Goal: Task Accomplishment & Management: Complete application form

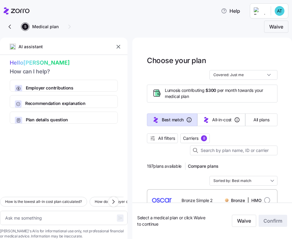
scroll to position [31, 0]
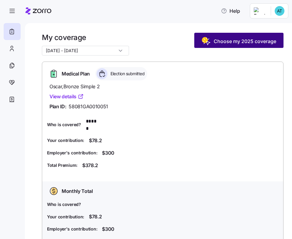
click at [235, 43] on span "Choose my 2025 coverage" at bounding box center [244, 41] width 62 height 7
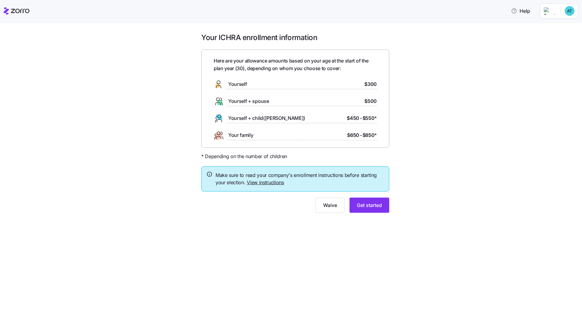
click at [291, 184] on span "Make sure to read your company's enrollment instructions before starting your e…" at bounding box center [299, 178] width 169 height 15
drag, startPoint x: 289, startPoint y: 182, endPoint x: 255, endPoint y: 182, distance: 34.2
click at [255, 182] on span "Make sure to read your company's enrollment instructions before starting your e…" at bounding box center [299, 178] width 169 height 15
click at [263, 182] on link "View instructions" at bounding box center [265, 182] width 37 height 6
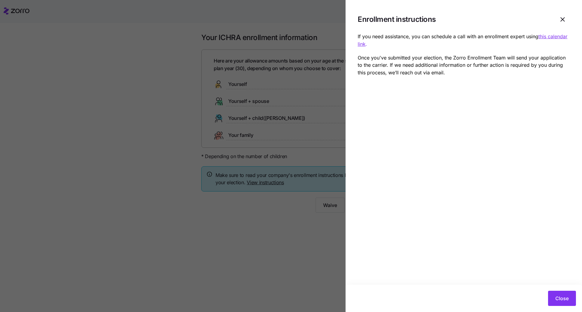
click at [291, 224] on div at bounding box center [291, 156] width 582 height 312
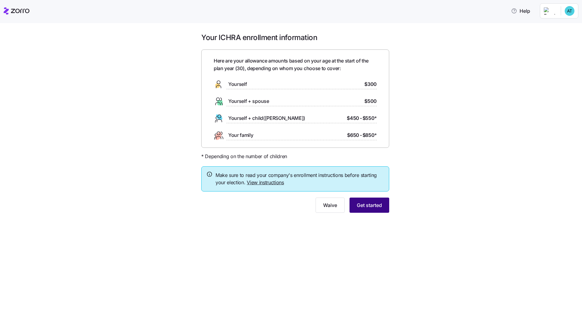
click at [291, 202] on span "Get started" at bounding box center [369, 204] width 25 height 7
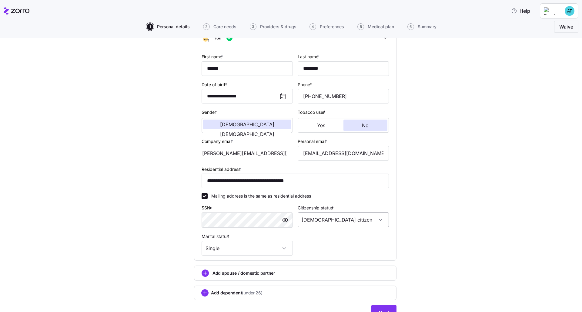
scroll to position [58, 0]
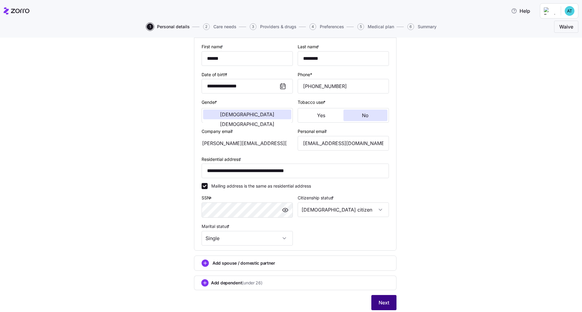
click at [291, 239] on button "Next" at bounding box center [383, 302] width 25 height 15
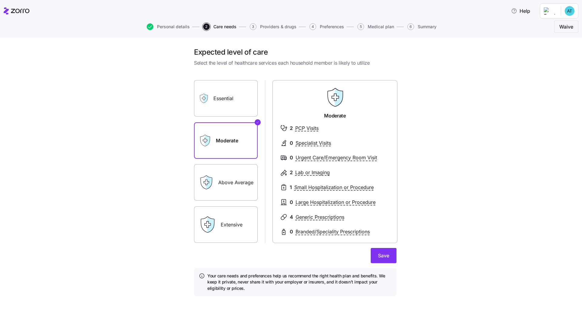
click at [227, 102] on label "Essential" at bounding box center [226, 98] width 64 height 36
click at [0, 0] on input "Essential" at bounding box center [0, 0] width 0 height 0
click at [232, 222] on label "Extensive" at bounding box center [226, 224] width 64 height 36
click at [0, 0] on input "Extensive" at bounding box center [0, 0] width 0 height 0
click at [227, 188] on label "Above Average" at bounding box center [226, 182] width 64 height 36
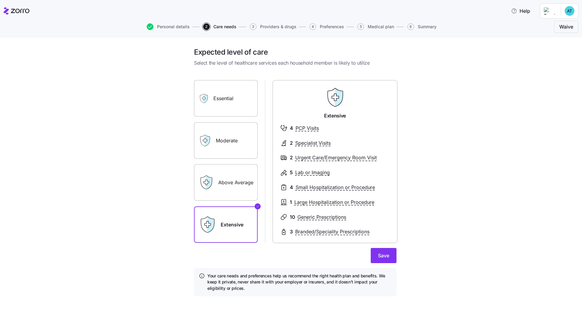
click at [0, 0] on input "Above Average" at bounding box center [0, 0] width 0 height 0
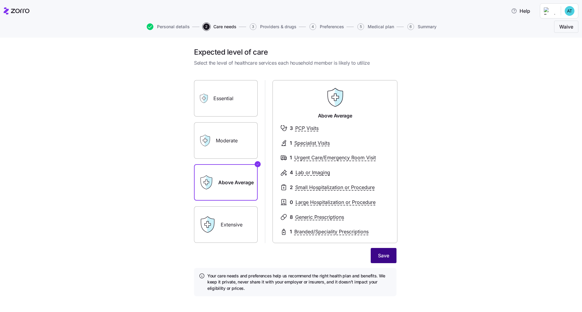
click at [291, 239] on button "Save" at bounding box center [384, 255] width 26 height 15
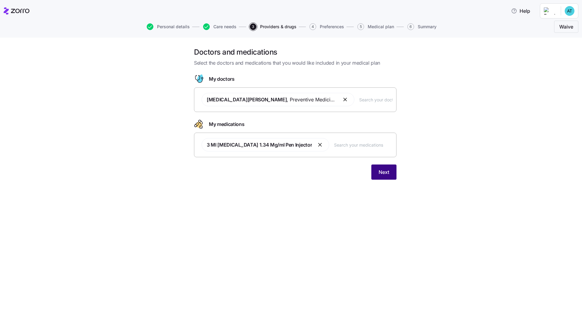
click at [291, 172] on span "Next" at bounding box center [384, 171] width 11 height 7
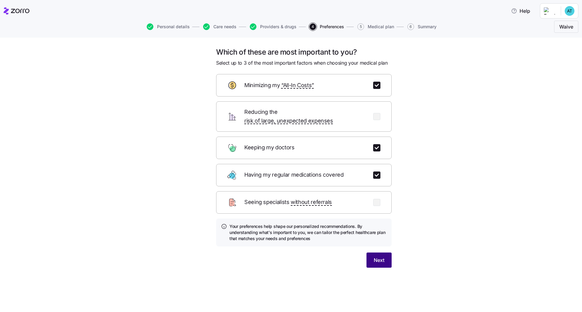
click at [291, 239] on span "Next" at bounding box center [379, 259] width 11 height 7
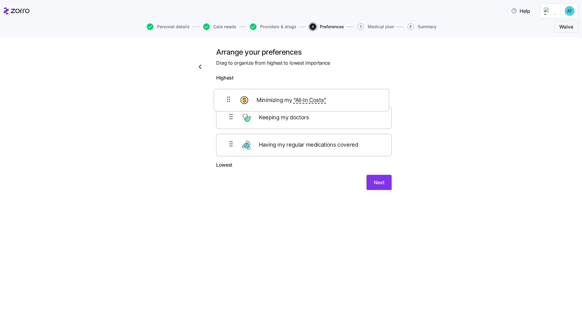
drag, startPoint x: 356, startPoint y: 125, endPoint x: 352, endPoint y: 95, distance: 29.6
click at [291, 97] on div "Keeping my doctors Minimizing my “All-In Costs” Having my regular medications c…" at bounding box center [303, 122] width 175 height 77
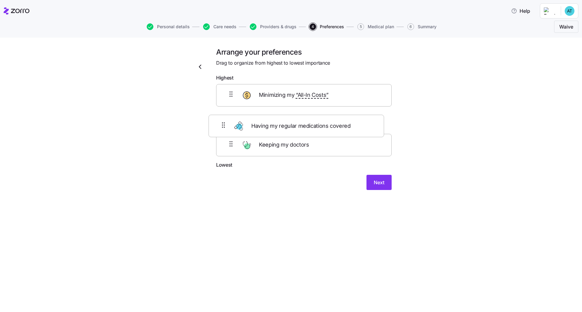
drag, startPoint x: 356, startPoint y: 147, endPoint x: 347, endPoint y: 121, distance: 27.5
click at [291, 121] on div "Minimizing my “All-In Costs” Keeping my doctors Having my regular medications c…" at bounding box center [303, 122] width 175 height 77
drag, startPoint x: 335, startPoint y: 96, endPoint x: 336, endPoint y: 120, distance: 23.7
click at [291, 120] on div "Minimizing my “All-In Costs” Having my regular medications covered Keeping my d…" at bounding box center [303, 122] width 175 height 77
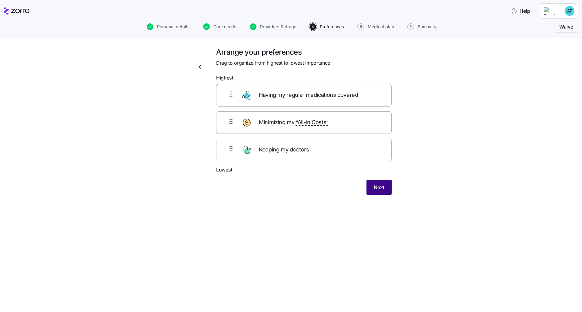
click at [291, 183] on span "Next" at bounding box center [379, 186] width 11 height 7
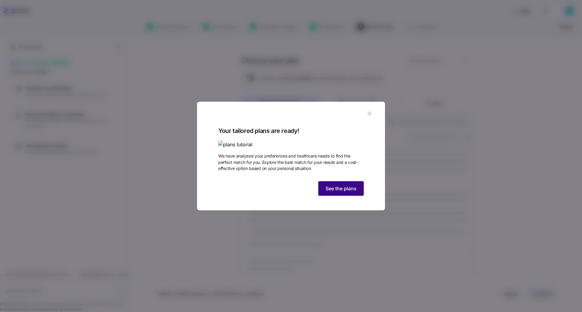
click at [291, 192] on span "See the plans" at bounding box center [341, 188] width 31 height 7
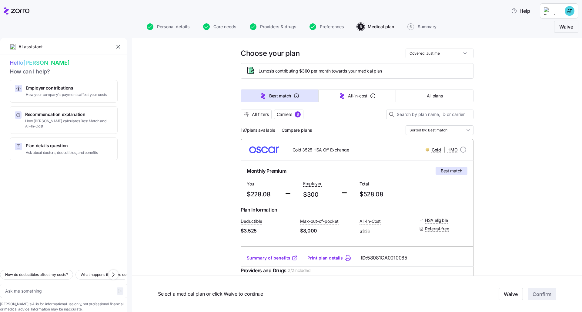
scroll to position [19, 0]
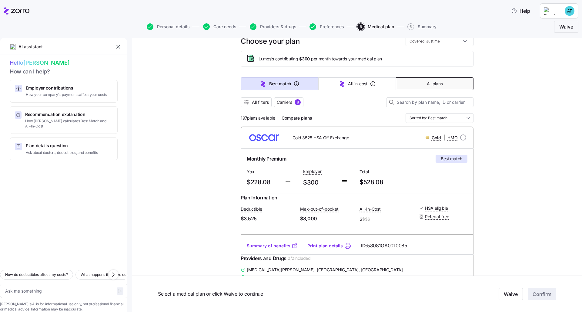
click at [291, 81] on button "All plans" at bounding box center [435, 83] width 78 height 13
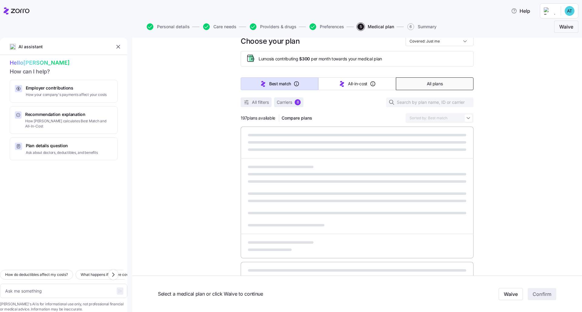
type textarea "x"
type input "Sorted by: Premium"
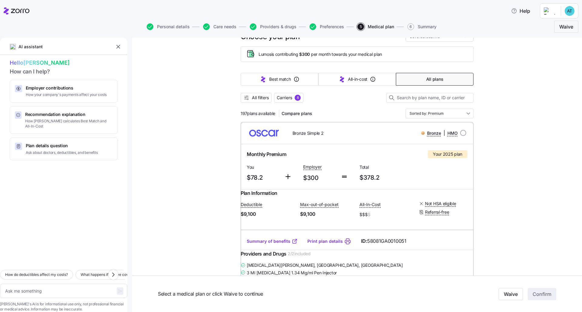
scroll to position [25, 0]
click at [283, 98] on span "Carriers" at bounding box center [284, 96] width 15 height 6
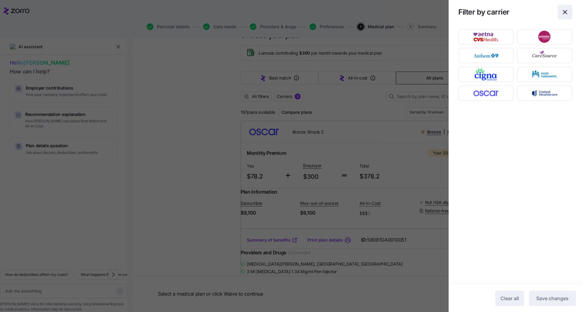
click at [291, 12] on icon "button" at bounding box center [565, 12] width 4 height 4
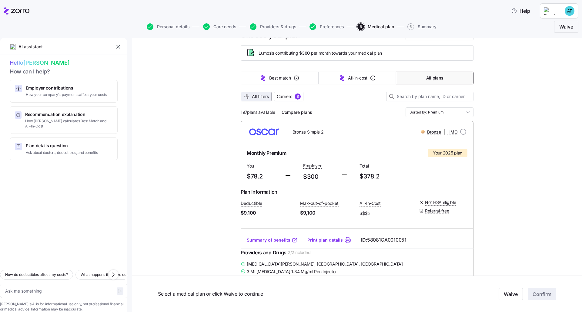
click at [259, 99] on span "All filters" at bounding box center [260, 96] width 17 height 6
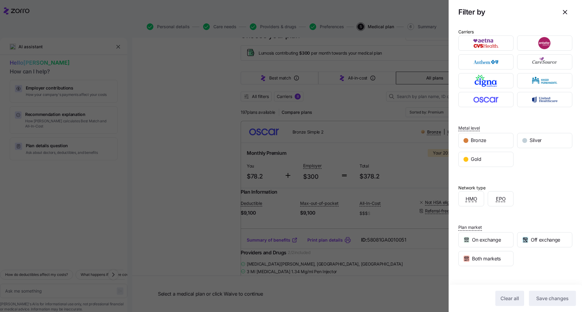
scroll to position [0, 0]
click at [291, 128] on div at bounding box center [291, 156] width 582 height 312
type textarea "x"
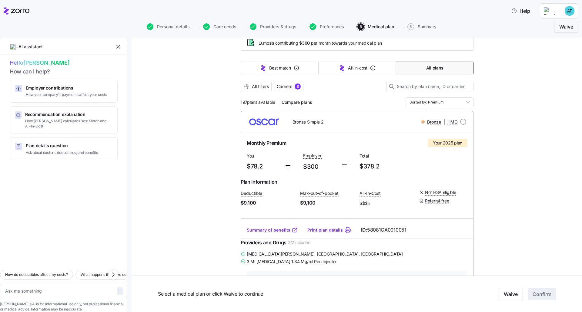
scroll to position [44, 0]
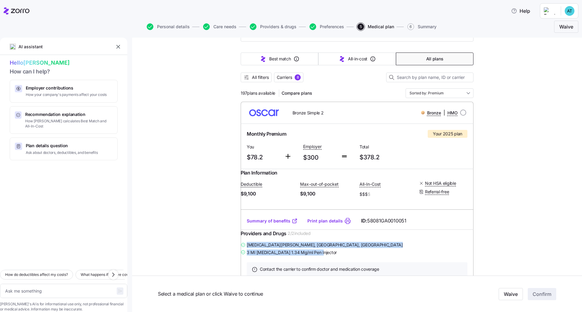
drag, startPoint x: 332, startPoint y: 264, endPoint x: 249, endPoint y: 257, distance: 83.4
click at [249, 239] on div "Amira Elsayed , Canton, GA 3 Ml Ozempic 1.34 Mg/ml Pen Injector" at bounding box center [357, 248] width 233 height 15
click at [291, 239] on div "3 Ml [MEDICAL_DATA] 1.34 Mg/ml Pen Injector" at bounding box center [357, 252] width 233 height 8
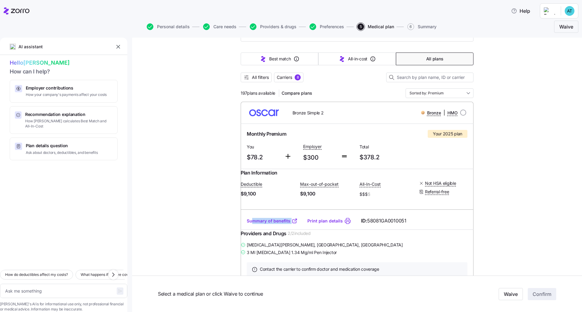
drag, startPoint x: 298, startPoint y: 228, endPoint x: 250, endPoint y: 228, distance: 47.3
click at [250, 228] on div "Summary of benefits Print plan details ID: 58081GA0010051" at bounding box center [357, 220] width 233 height 17
click at [45, 239] on textarea at bounding box center [63, 290] width 127 height 14
click at [291, 112] on input "radio" at bounding box center [463, 112] width 6 height 6
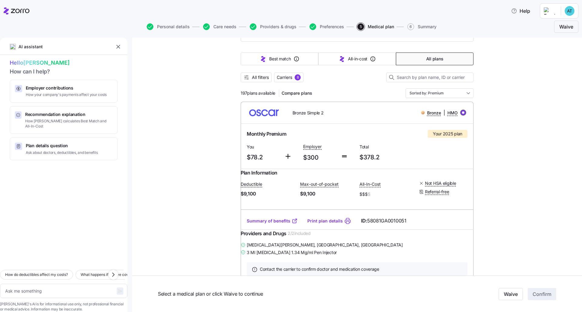
radio input "true"
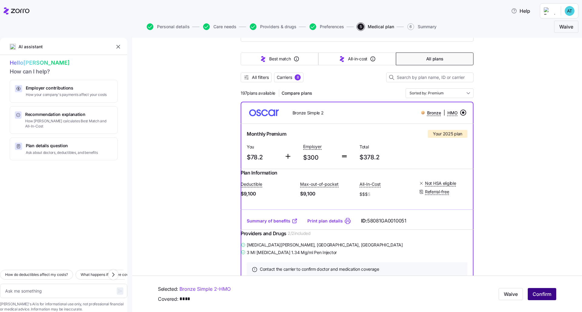
click at [291, 239] on span "Confirm" at bounding box center [542, 293] width 19 height 7
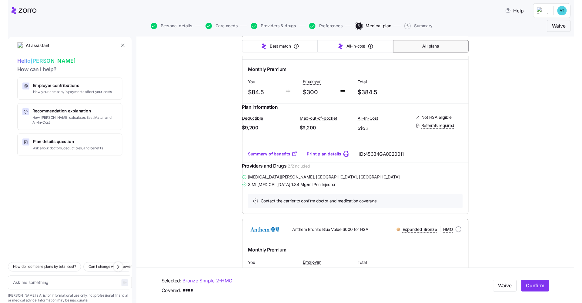
scroll to position [293, 0]
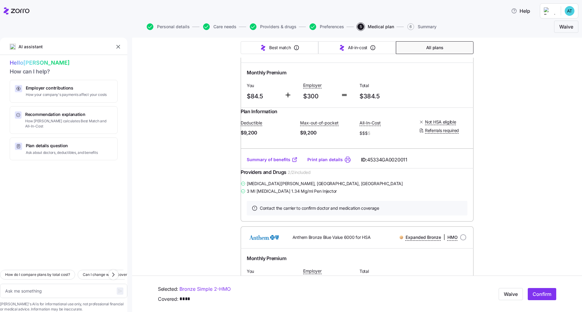
click at [277, 162] on link "Summary of benefits" at bounding box center [272, 159] width 51 height 6
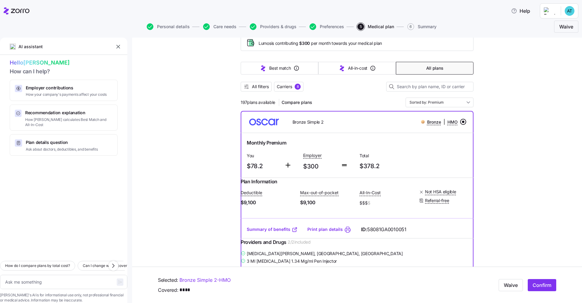
scroll to position [0, 0]
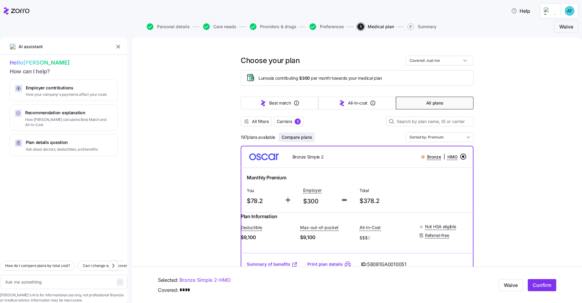
click at [291, 137] on span "Compare plans" at bounding box center [297, 137] width 31 height 6
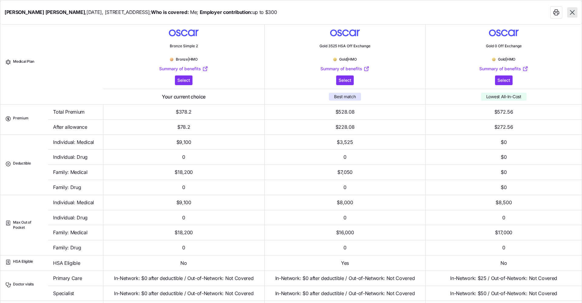
scroll to position [3, 0]
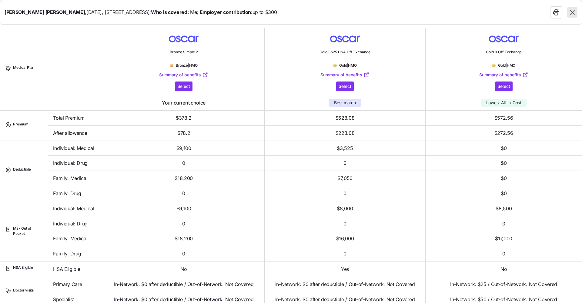
click at [291, 12] on icon "button" at bounding box center [572, 12] width 5 height 5
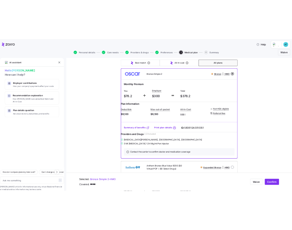
scroll to position [91, 0]
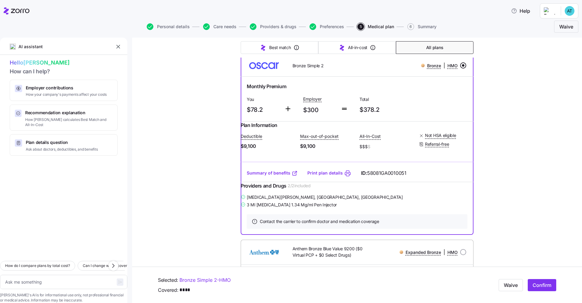
type textarea "x"
